Goal: Transaction & Acquisition: Book appointment/travel/reservation

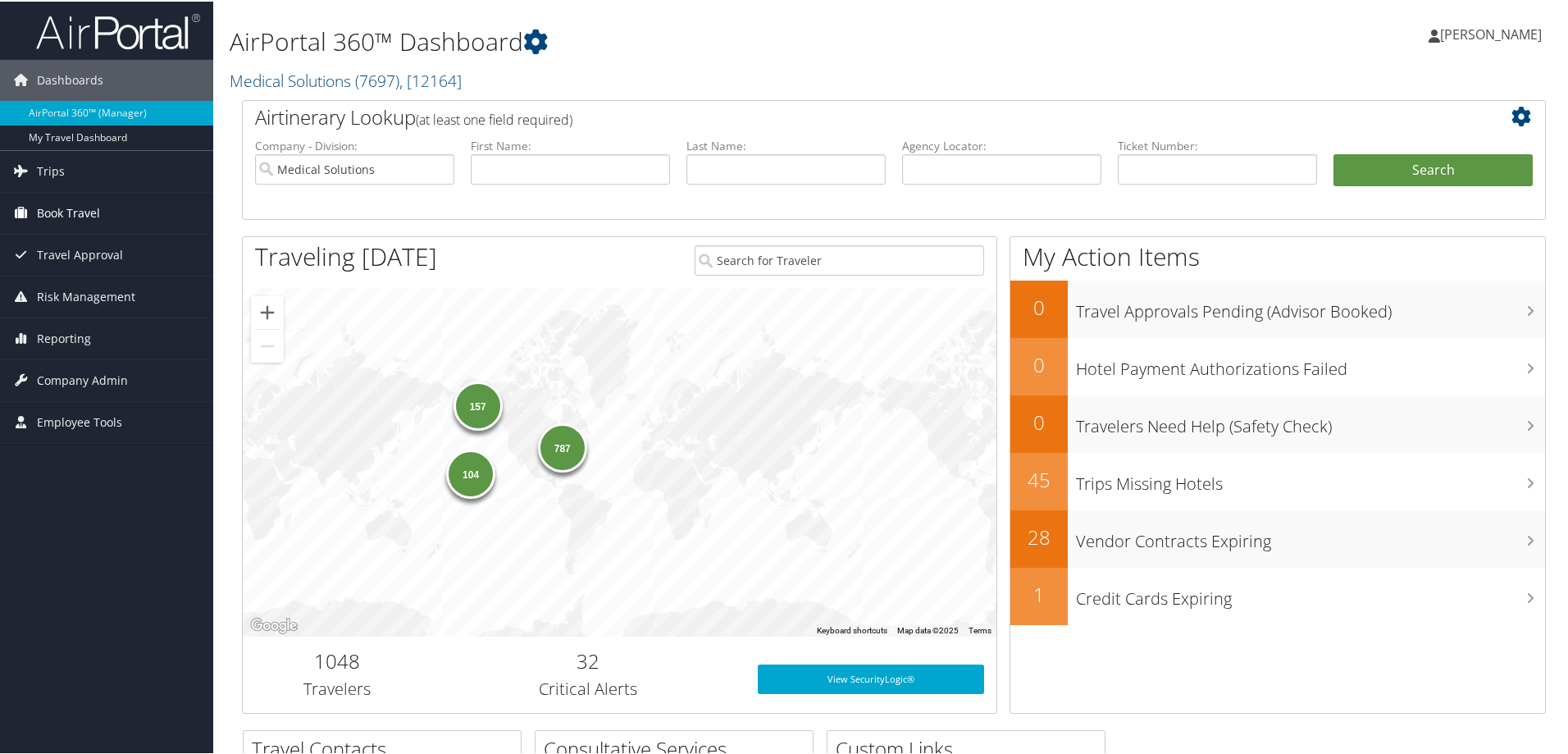
click at [60, 216] on span "Book Travel" at bounding box center [68, 211] width 63 height 41
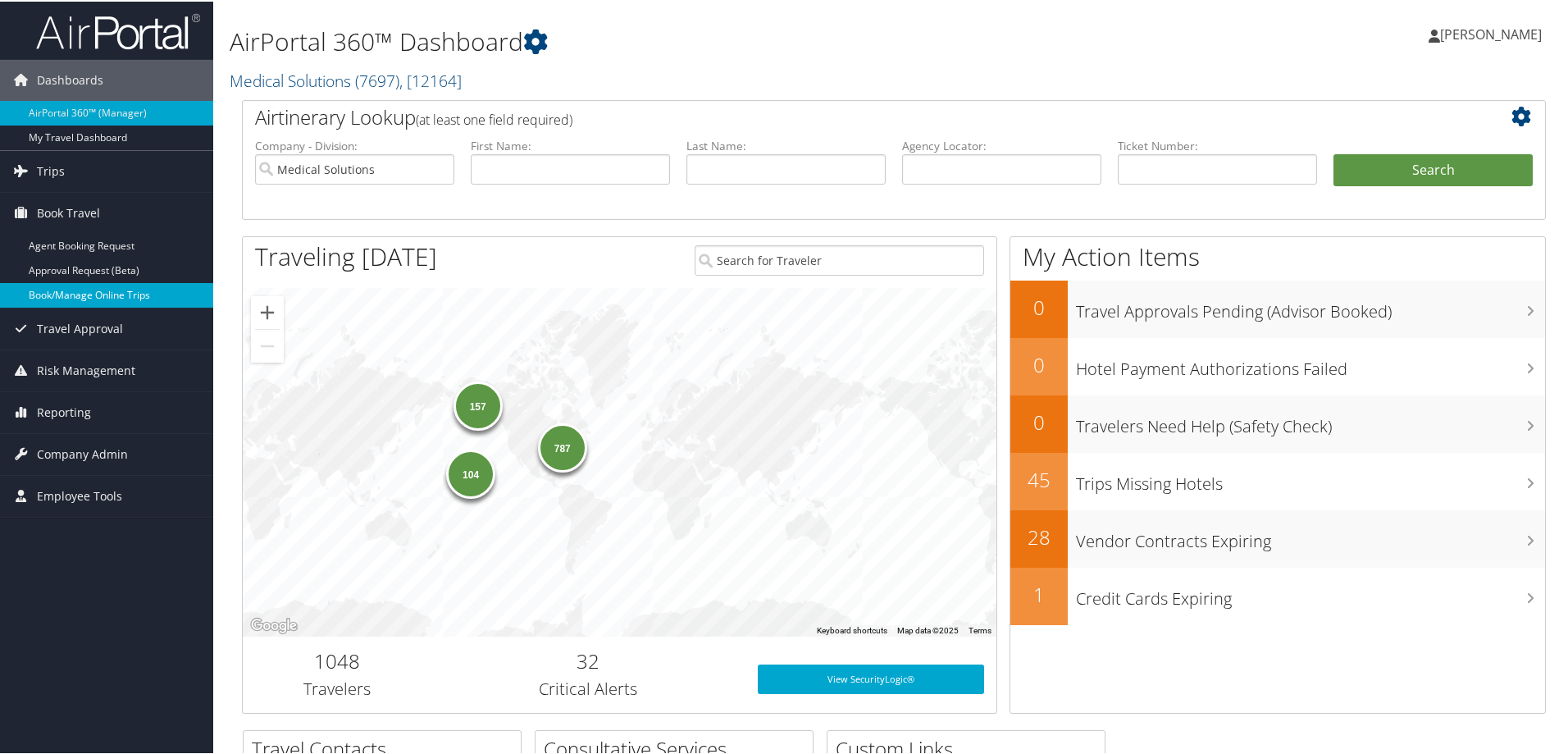
click at [72, 297] on link "Book/Manage Online Trips" at bounding box center [106, 293] width 213 height 24
